Goal: Find specific page/section: Find specific page/section

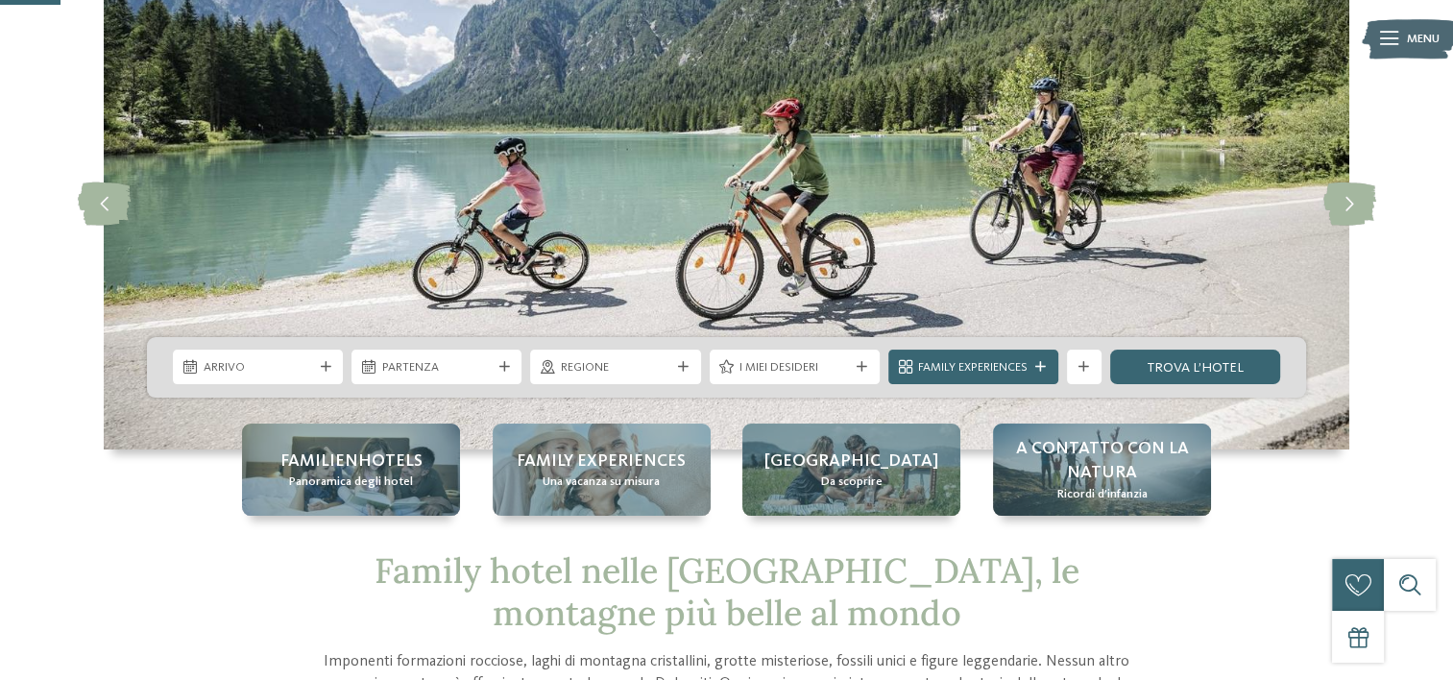
scroll to position [153, 0]
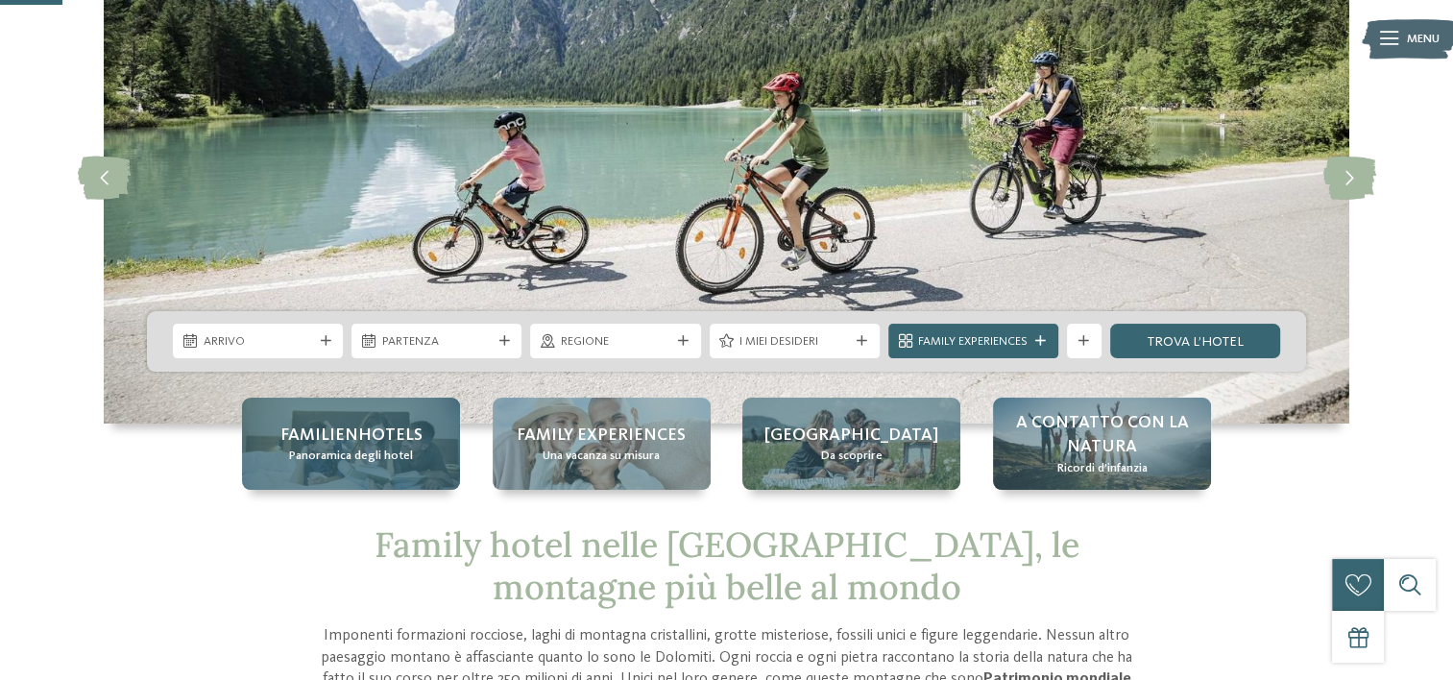
click at [334, 441] on span "Familienhotels" at bounding box center [351, 436] width 142 height 24
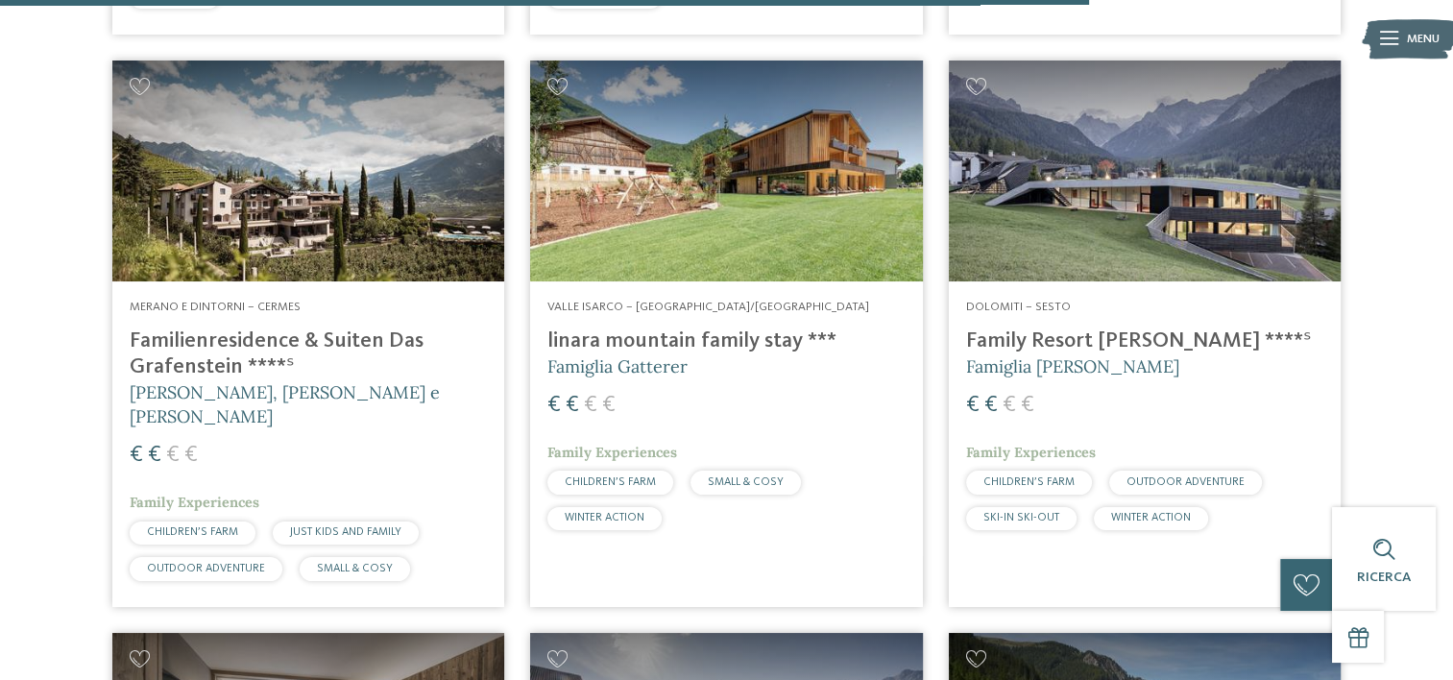
scroll to position [4469, 0]
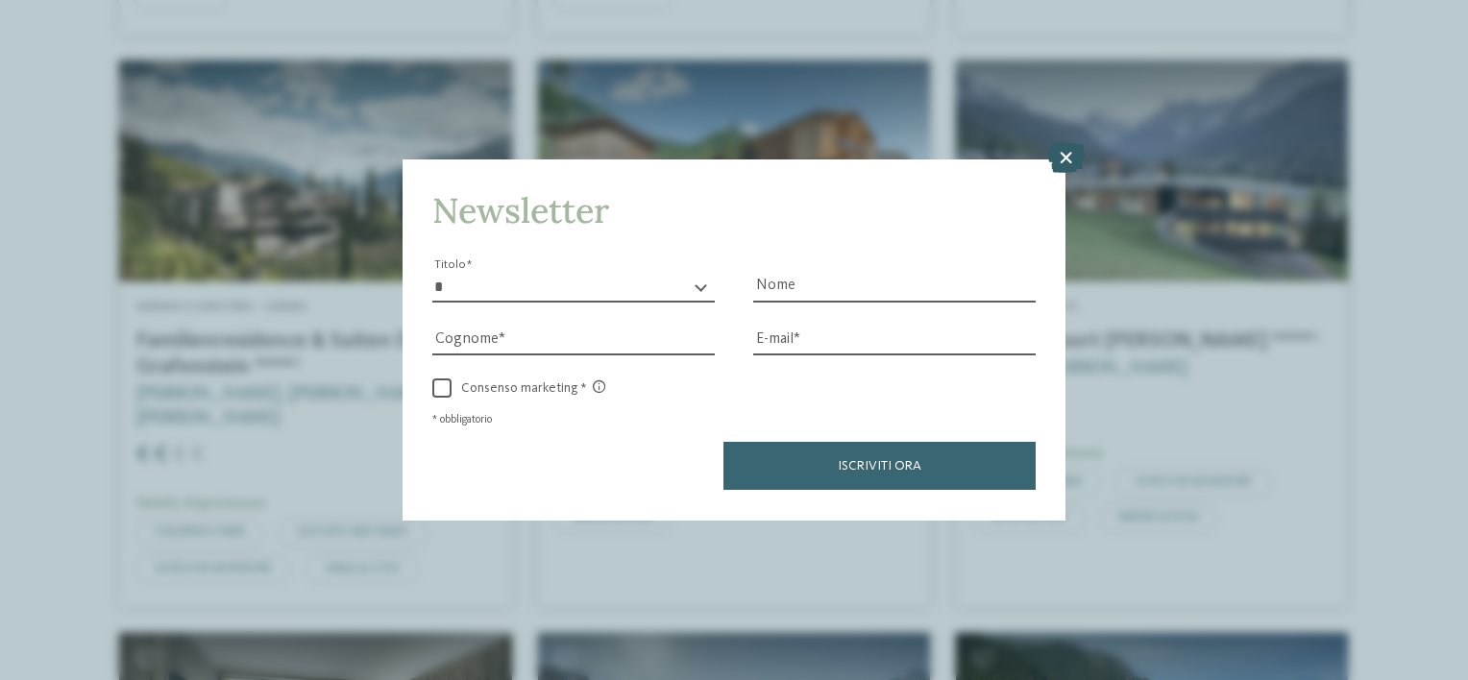
click at [1059, 158] on icon at bounding box center [1065, 158] width 37 height 31
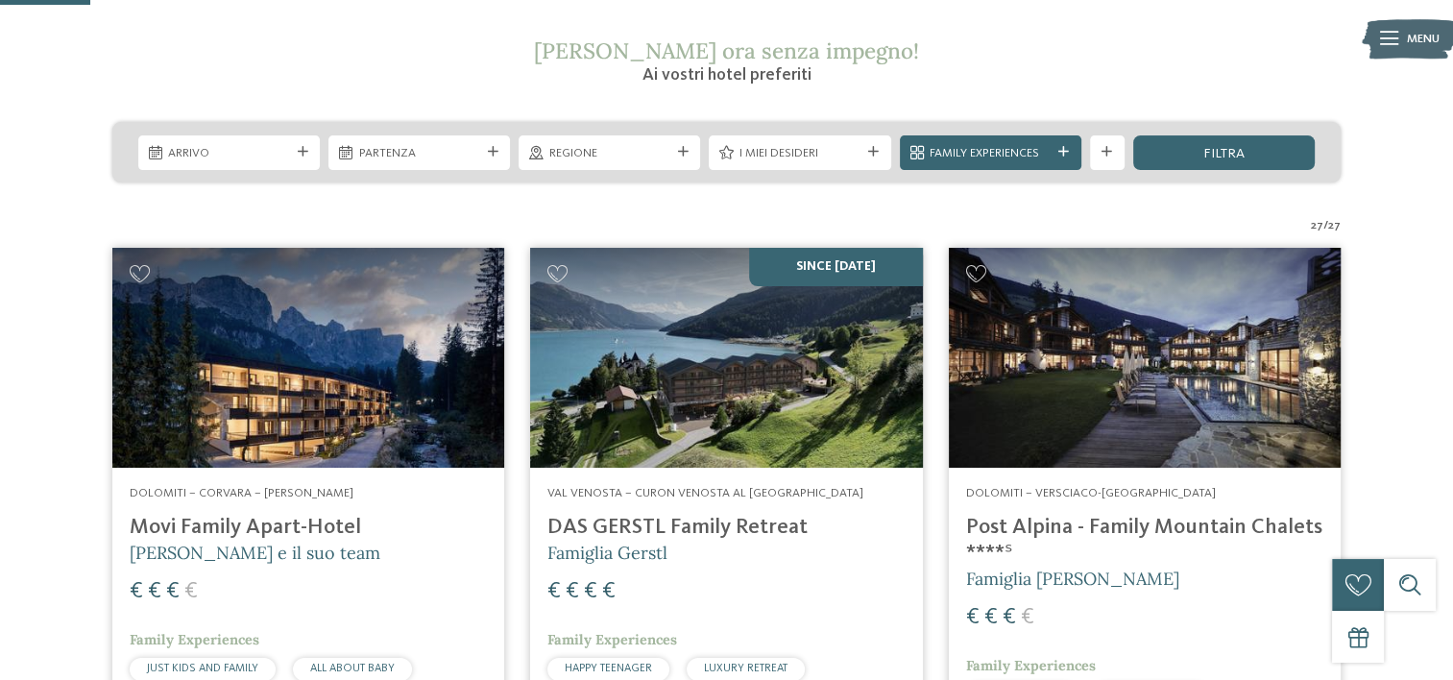
scroll to position [376, 0]
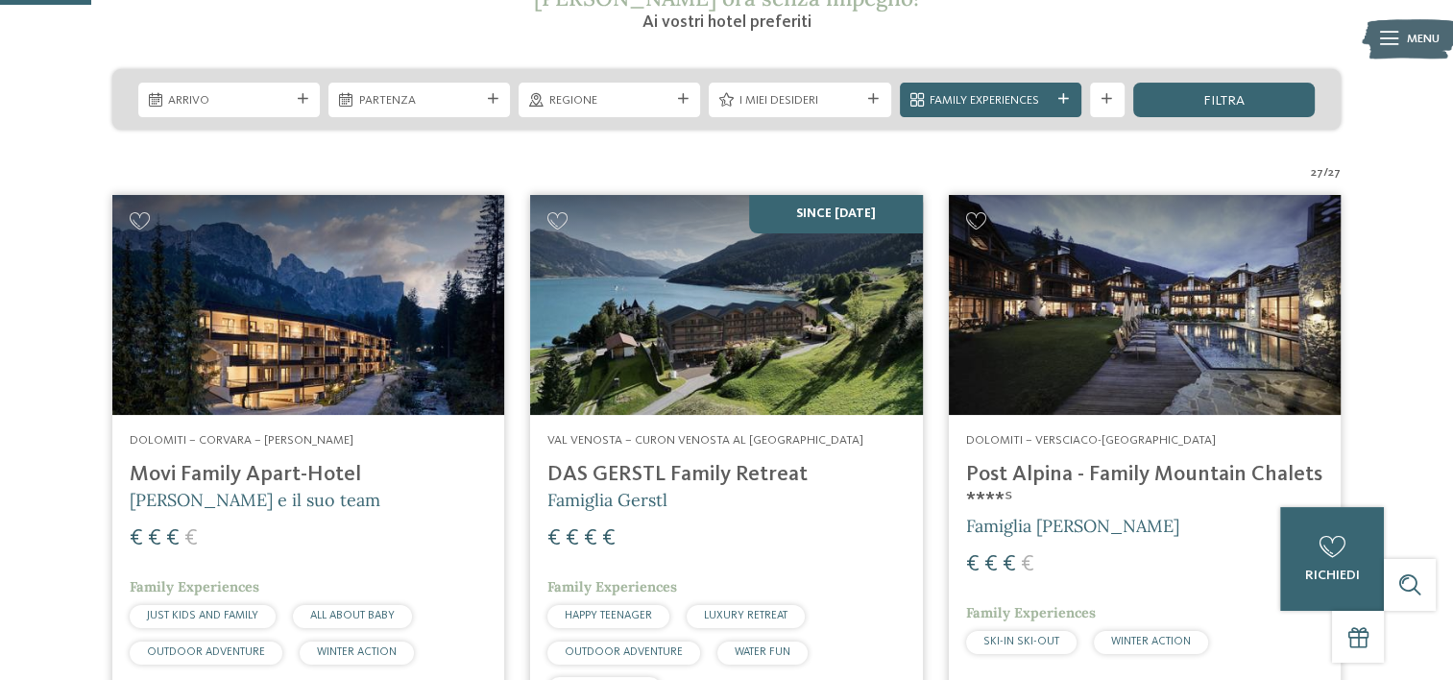
click at [306, 320] on img at bounding box center [308, 305] width 392 height 221
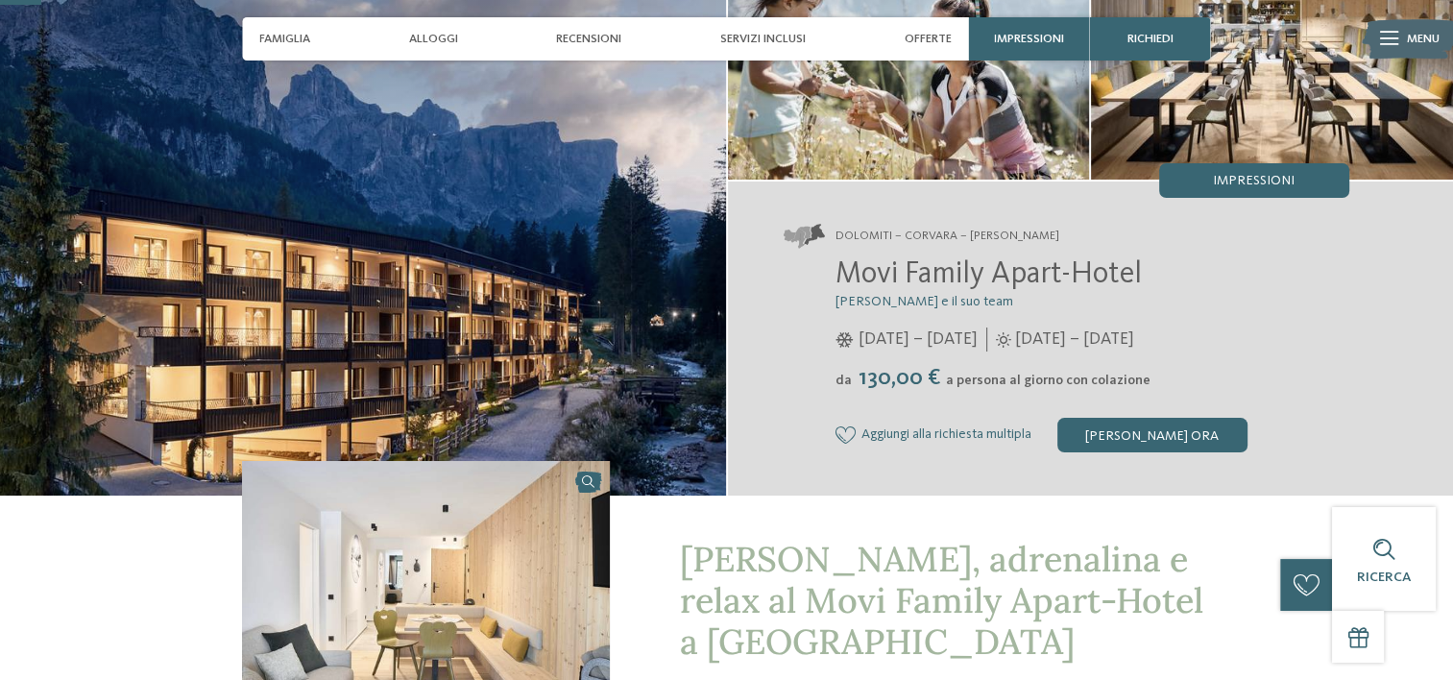
scroll to position [180, 0]
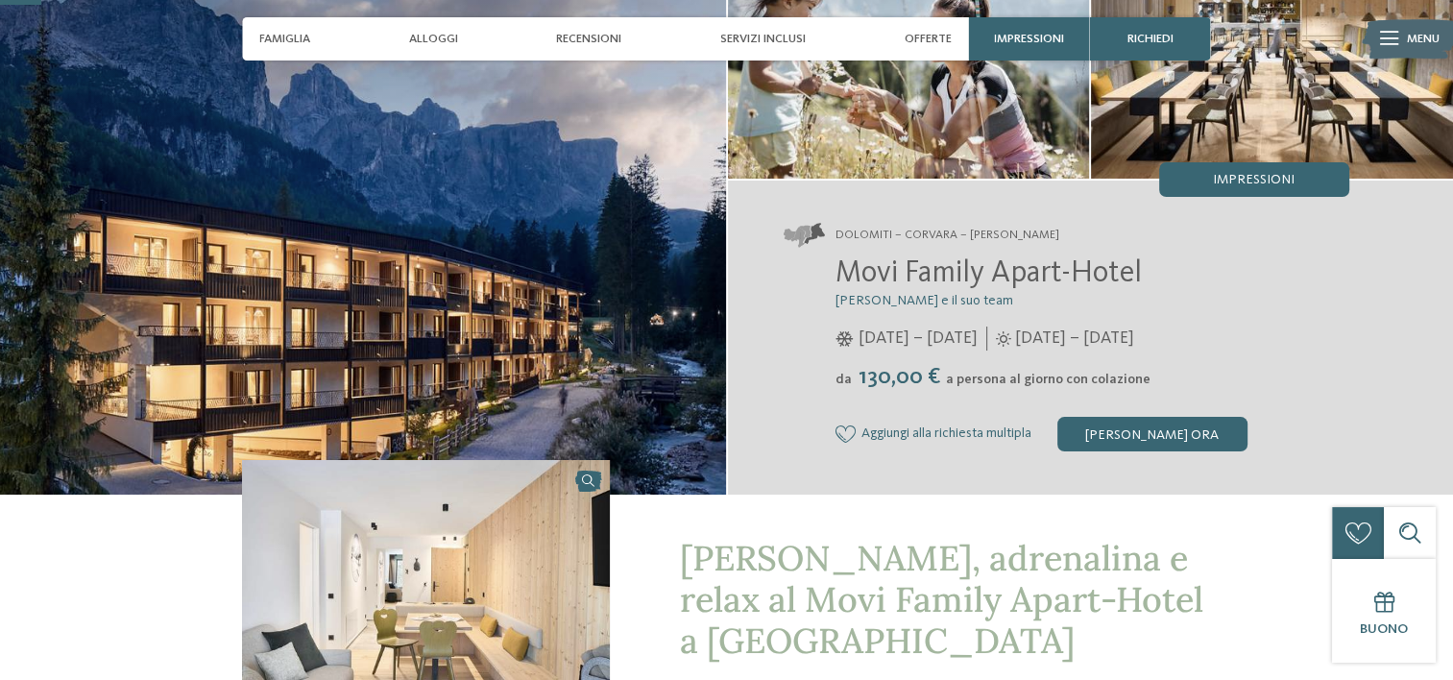
click at [1208, 274] on h2 "Movi Family Apart-Hotel" at bounding box center [1093, 274] width 514 height 37
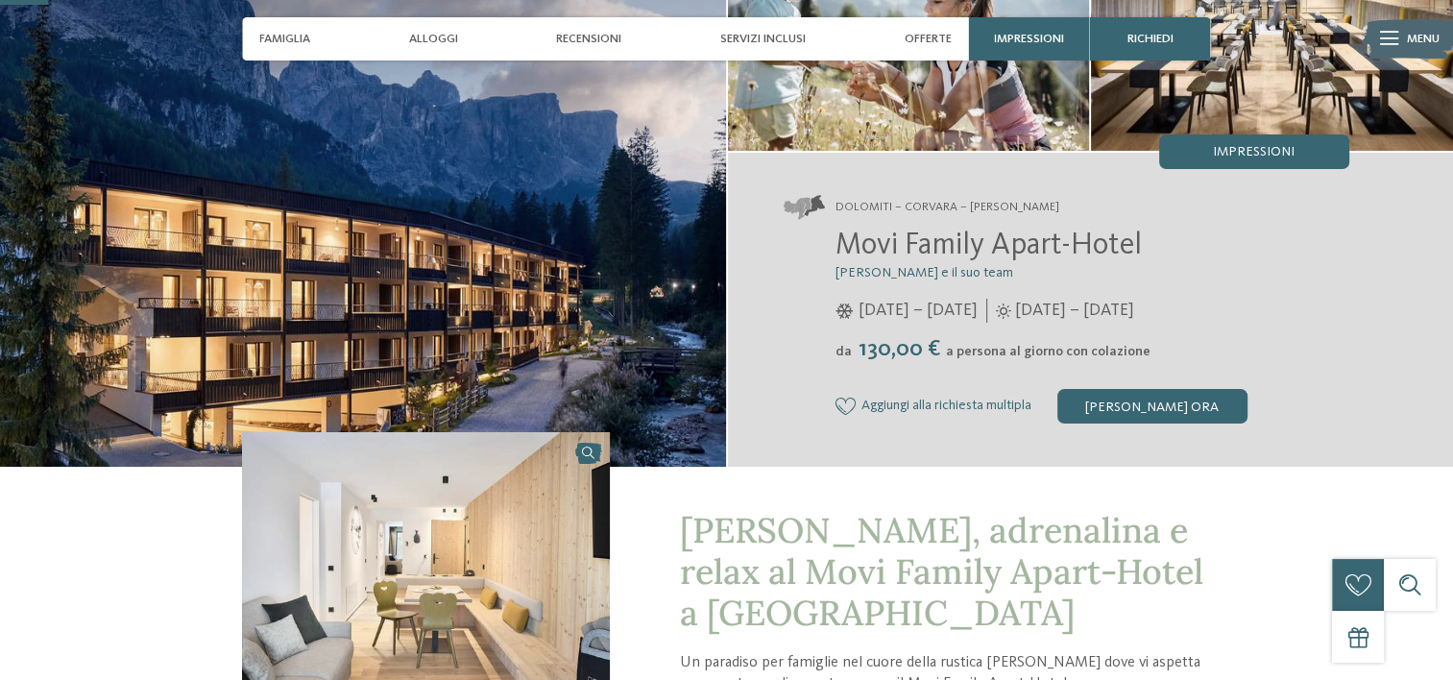
scroll to position [209, 0]
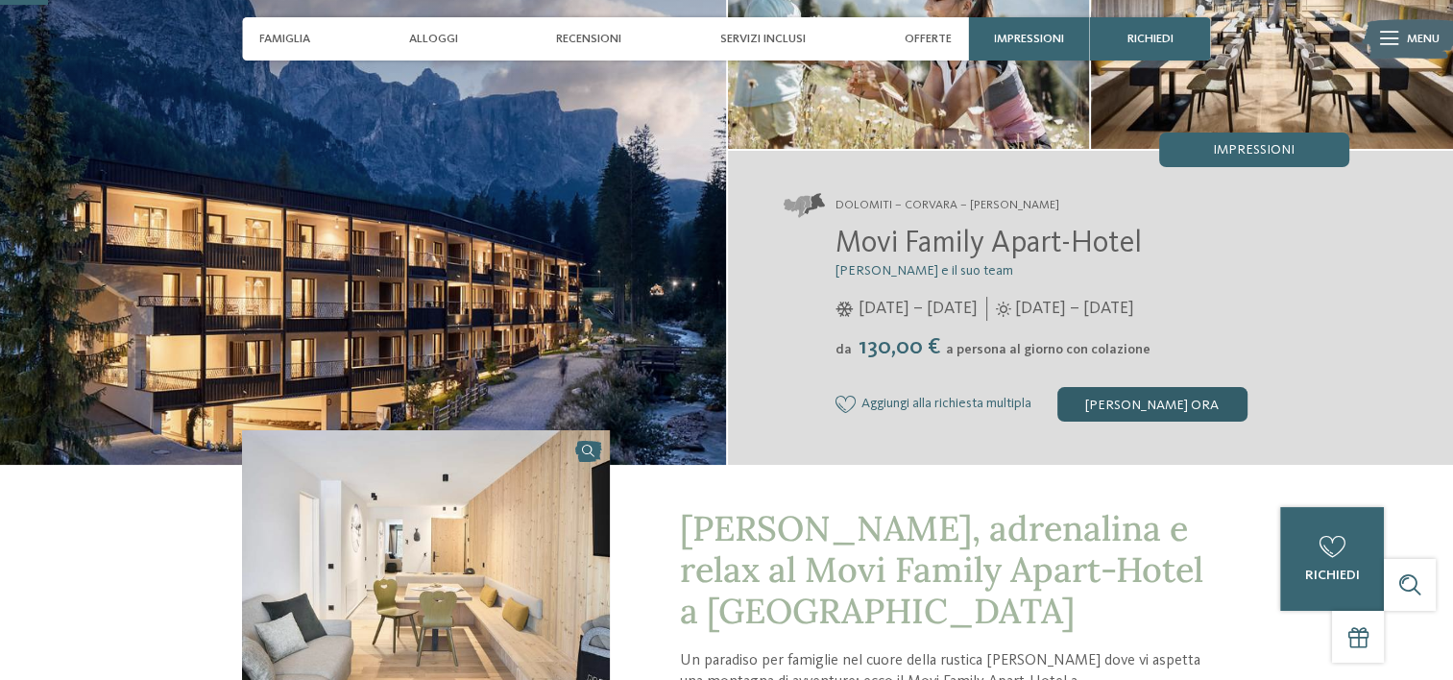
click at [1148, 408] on div "[PERSON_NAME] ora" at bounding box center [1153, 404] width 190 height 35
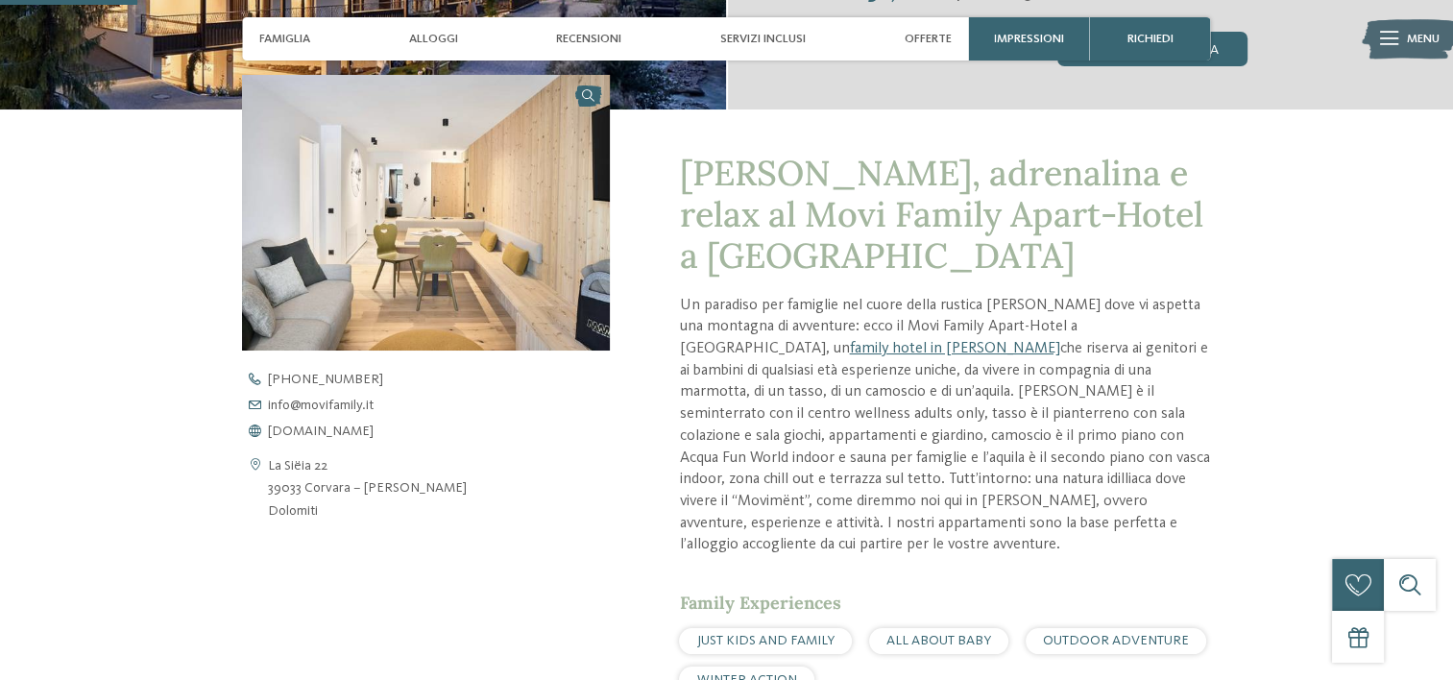
scroll to position [611, 0]
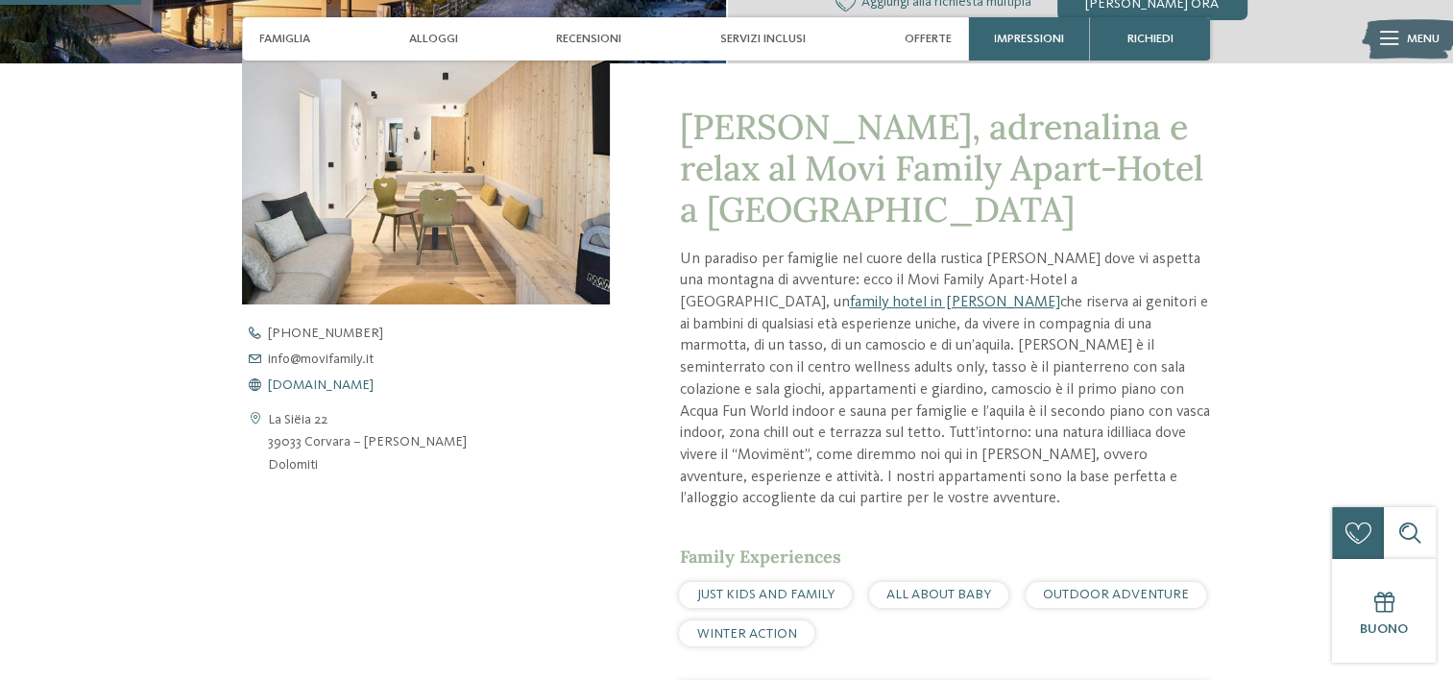
click at [304, 383] on span "www.movifamily.it" at bounding box center [321, 384] width 106 height 13
